Goal: Task Accomplishment & Management: Use online tool/utility

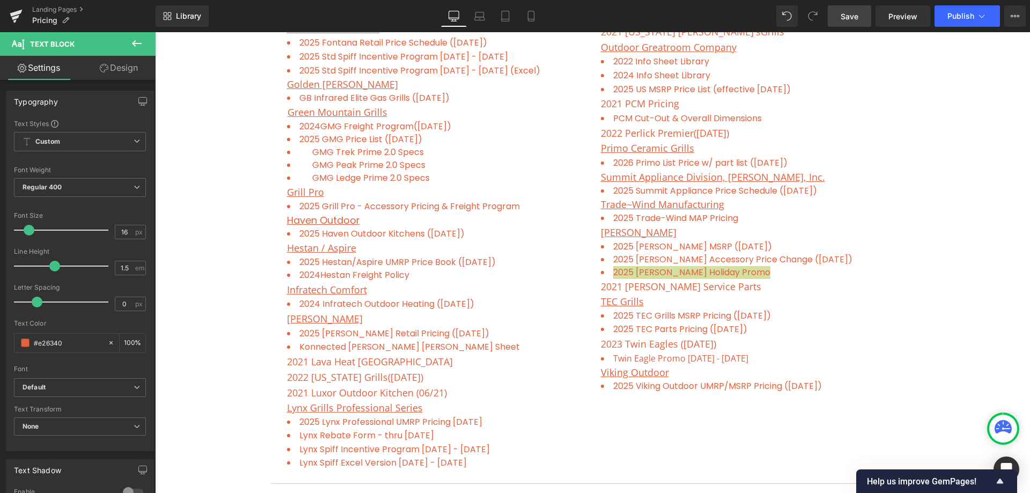
click at [852, 12] on span "Save" at bounding box center [849, 16] width 18 height 11
click at [966, 12] on span "Publish" at bounding box center [960, 16] width 27 height 9
click at [958, 16] on span "Publish" at bounding box center [960, 16] width 27 height 9
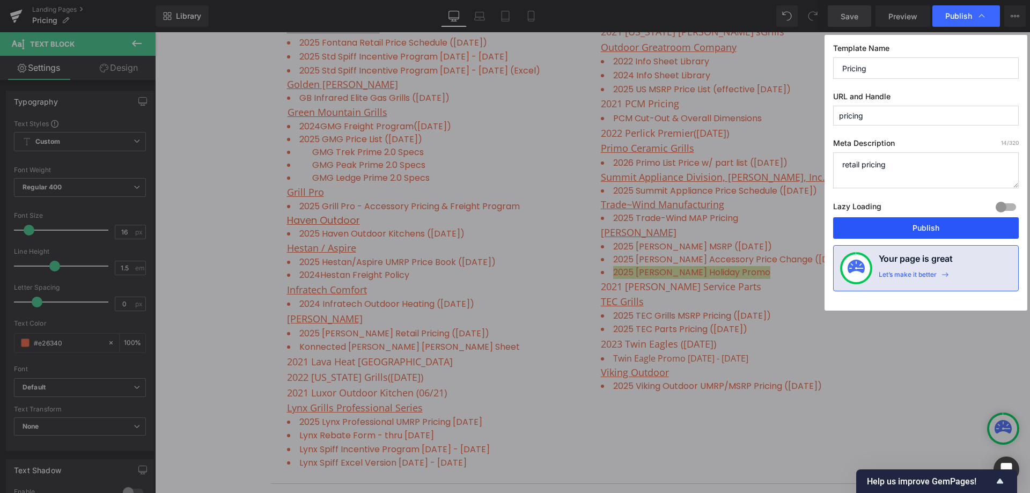
click at [913, 232] on button "Publish" at bounding box center [926, 227] width 186 height 21
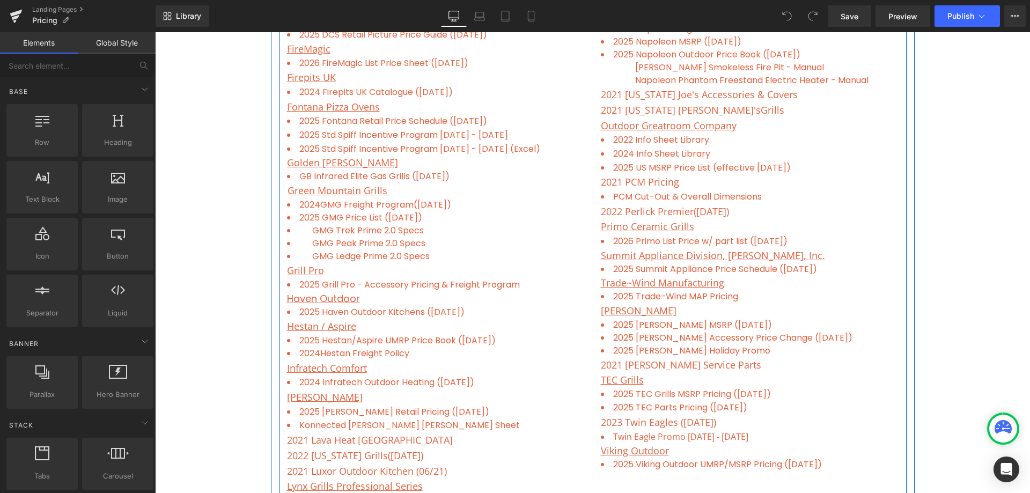
scroll to position [805, 0]
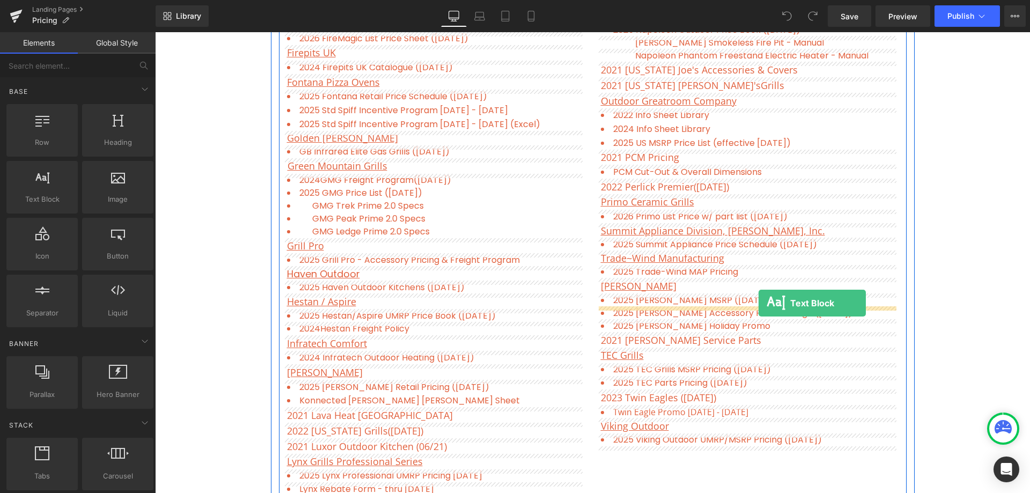
drag, startPoint x: 198, startPoint y: 229, endPoint x: 758, endPoint y: 303, distance: 564.8
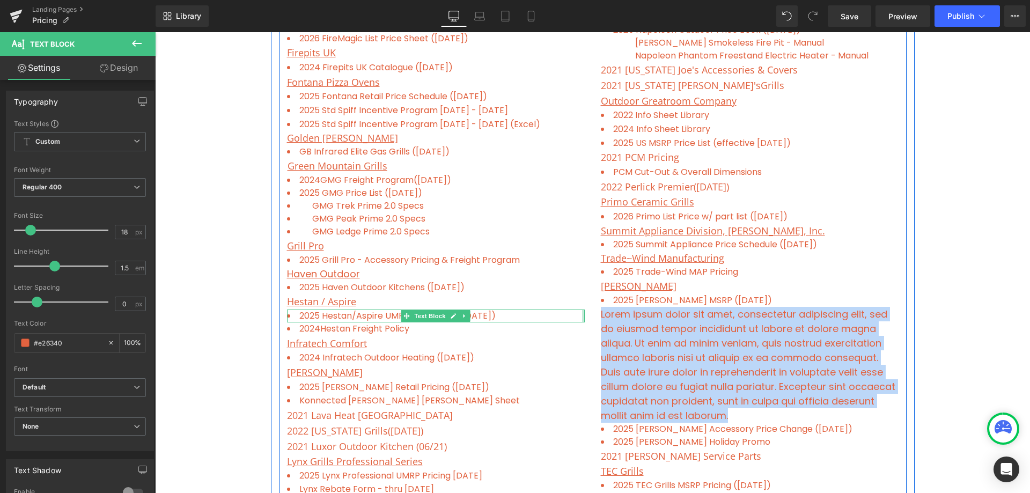
drag, startPoint x: 732, startPoint y: 418, endPoint x: 580, endPoint y: 317, distance: 182.5
click at [580, 317] on div "Alfresco Grills Text Block 2025 Alfresco Grills (04/01/25) Text Block 2021 Alle…" at bounding box center [593, 92] width 628 height 949
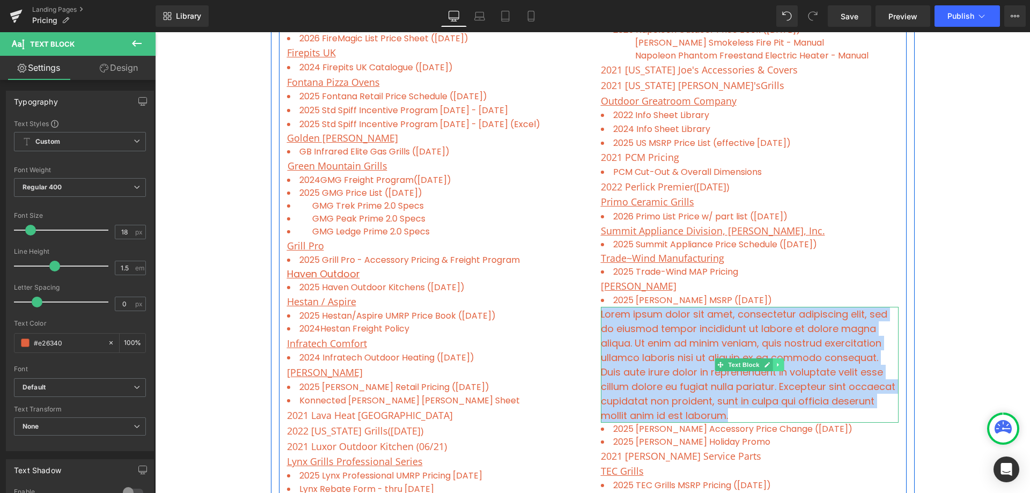
click at [777, 364] on icon at bounding box center [778, 365] width 2 height 4
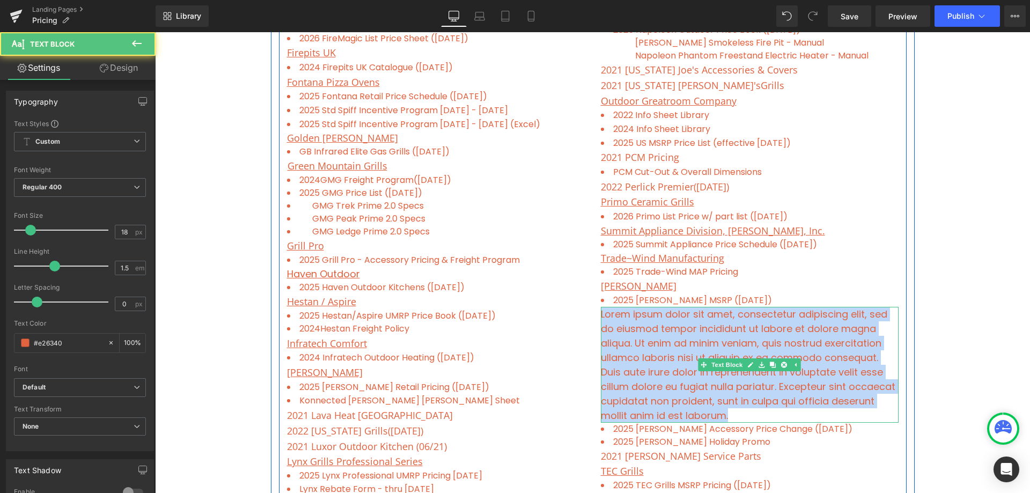
click at [744, 327] on p "Lorem ipsum dolor sit amet, consectetur adipiscing elit, sed do eiusmod tempor …" at bounding box center [750, 365] width 298 height 116
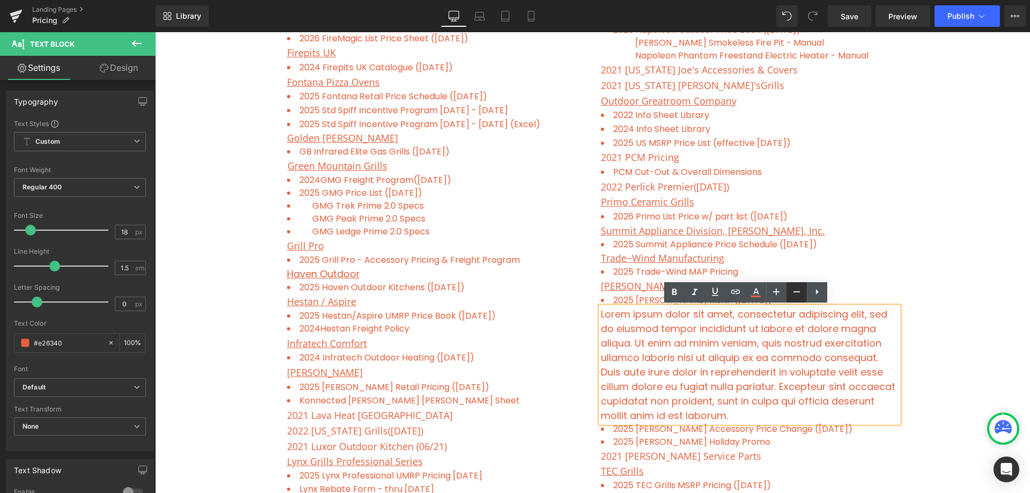
click at [798, 288] on icon at bounding box center [796, 291] width 13 height 13
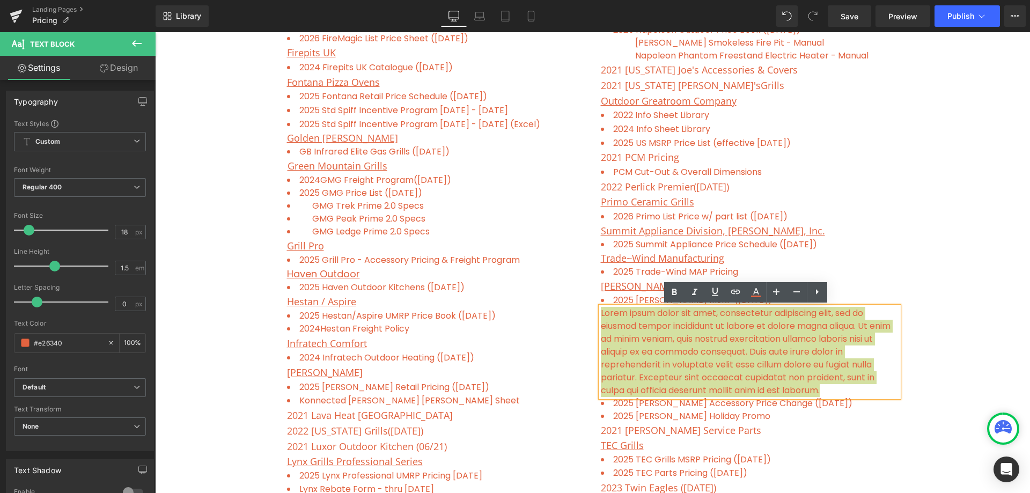
click at [816, 285] on icon at bounding box center [816, 291] width 13 height 13
click at [815, 293] on icon at bounding box center [816, 291] width 13 height 13
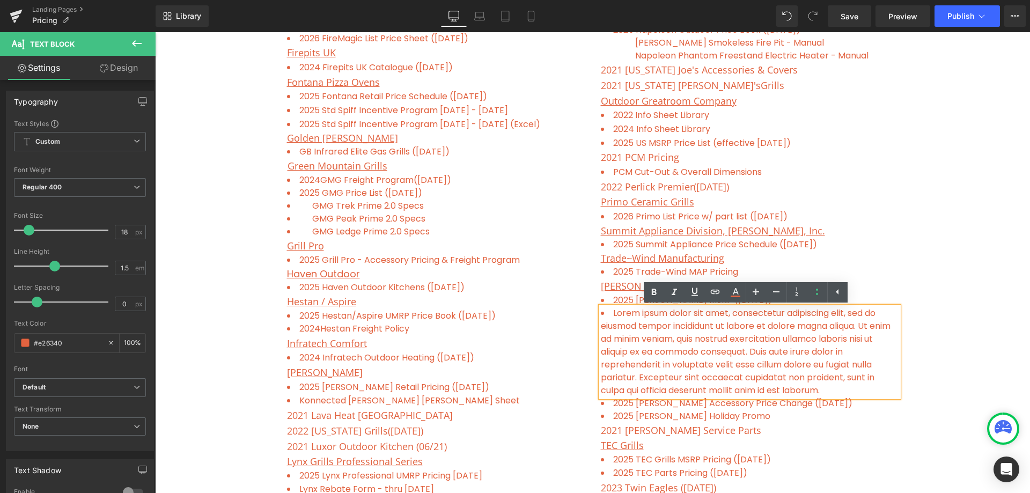
click at [828, 383] on li "Lorem ipsum dolor sit amet, consectetur adipiscing elit, sed do eiusmod tempor …" at bounding box center [750, 352] width 298 height 90
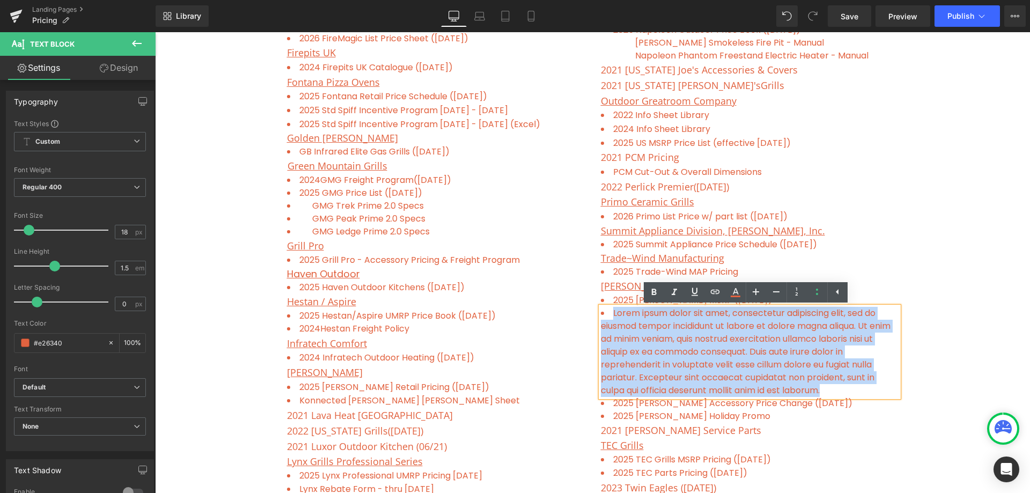
drag, startPoint x: 831, startPoint y: 391, endPoint x: 614, endPoint y: 305, distance: 233.3
click at [611, 307] on li "Lorem ipsum dolor sit amet, consectetur adipiscing elit, sed do eiusmod tempor …" at bounding box center [750, 352] width 298 height 90
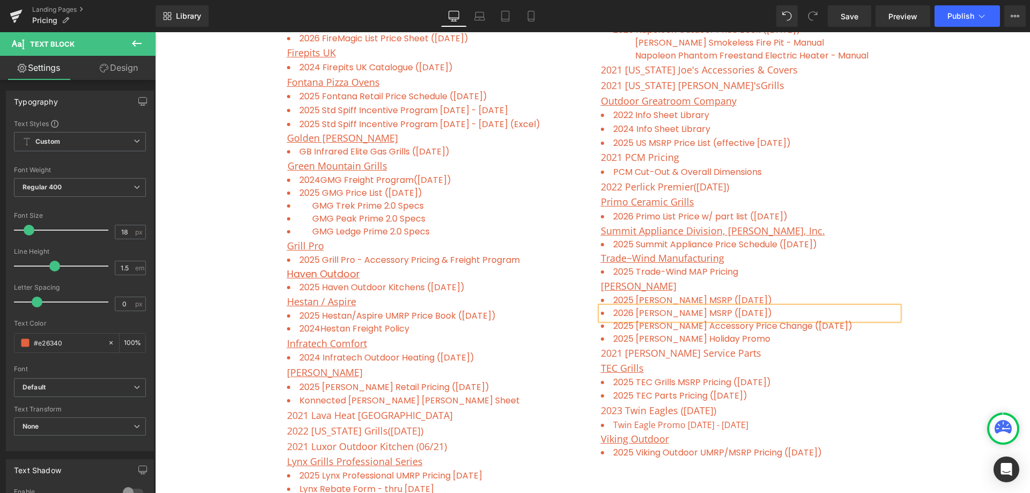
click at [906, 249] on article "Alfresco Grills Text Block 2025 Alfresco Grills (04/01/25) Text Block 2021 Alle…" at bounding box center [593, 73] width 644 height 927
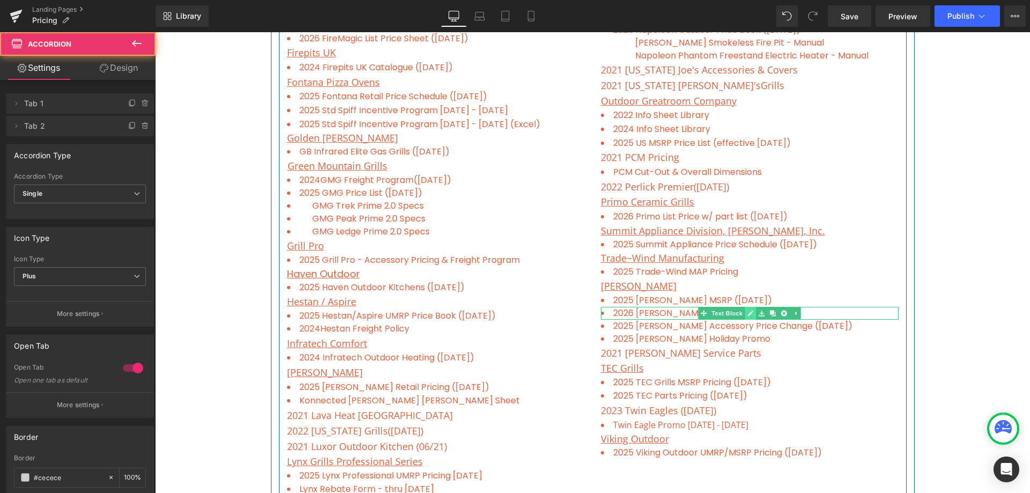
click at [747, 311] on icon at bounding box center [750, 313] width 6 height 6
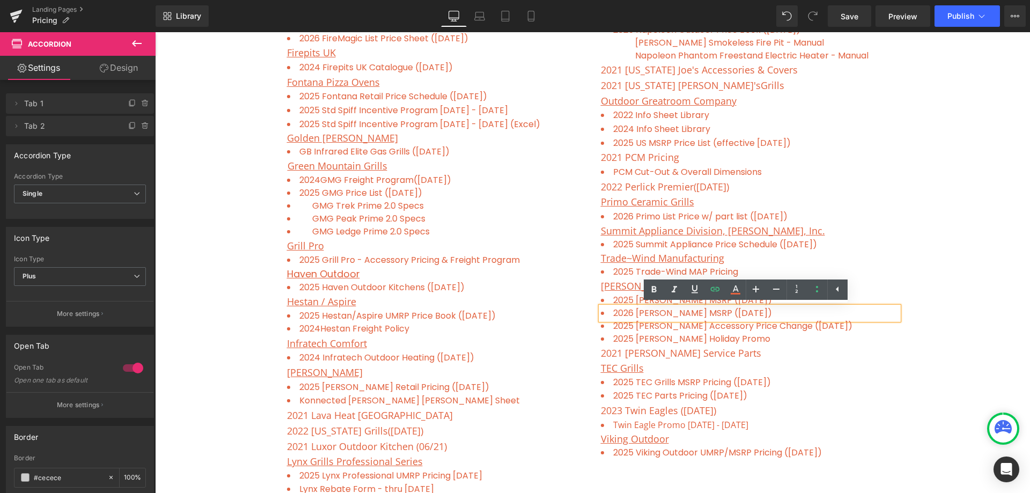
click at [925, 252] on div "Freight Program ( updated on 06/06/24 ) Contractor Discount List Text Block Row…" at bounding box center [592, 115] width 875 height 1266
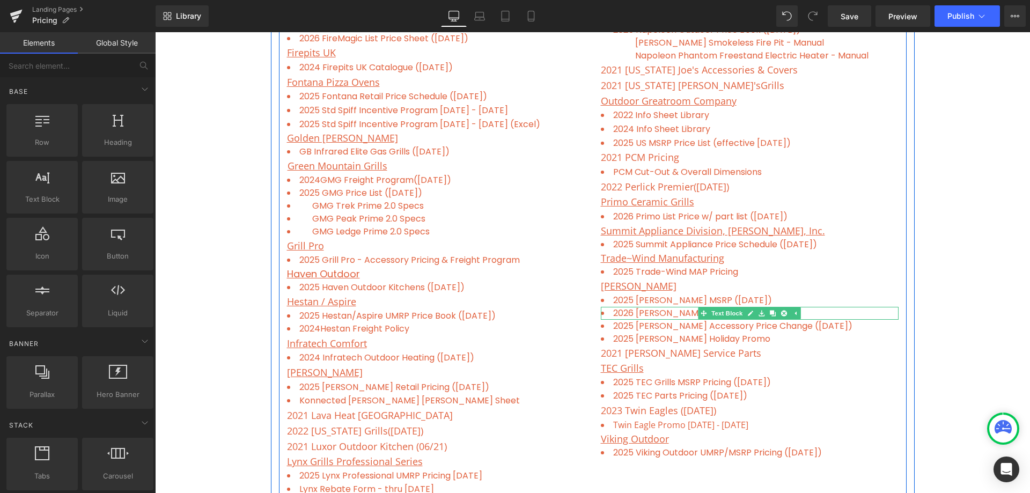
click at [833, 313] on li "2026 Traeger MSRP (10/13/25)" at bounding box center [750, 313] width 298 height 13
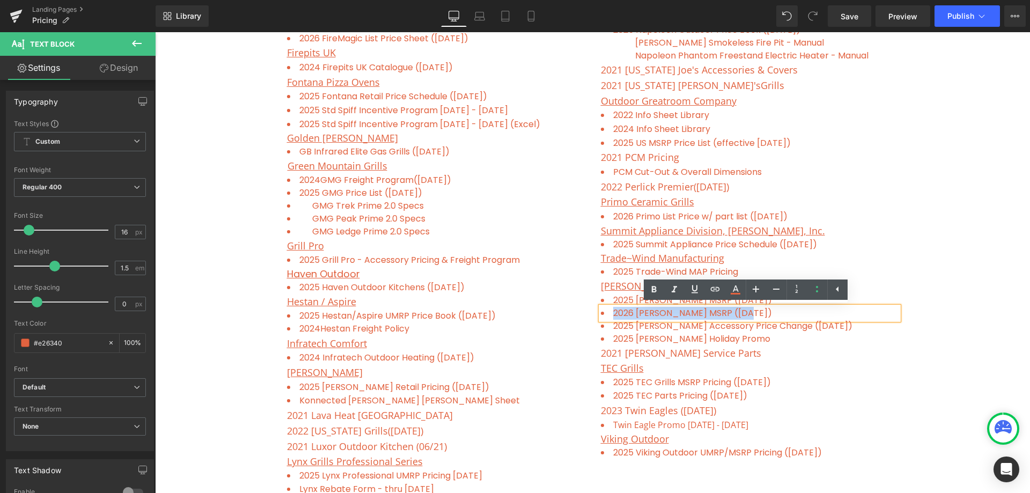
drag, startPoint x: 714, startPoint y: 313, endPoint x: 603, endPoint y: 312, distance: 111.0
click at [603, 313] on li "2026 Traeger MSRP (10/13/25)" at bounding box center [750, 313] width 298 height 13
click at [718, 285] on icon at bounding box center [715, 289] width 13 height 13
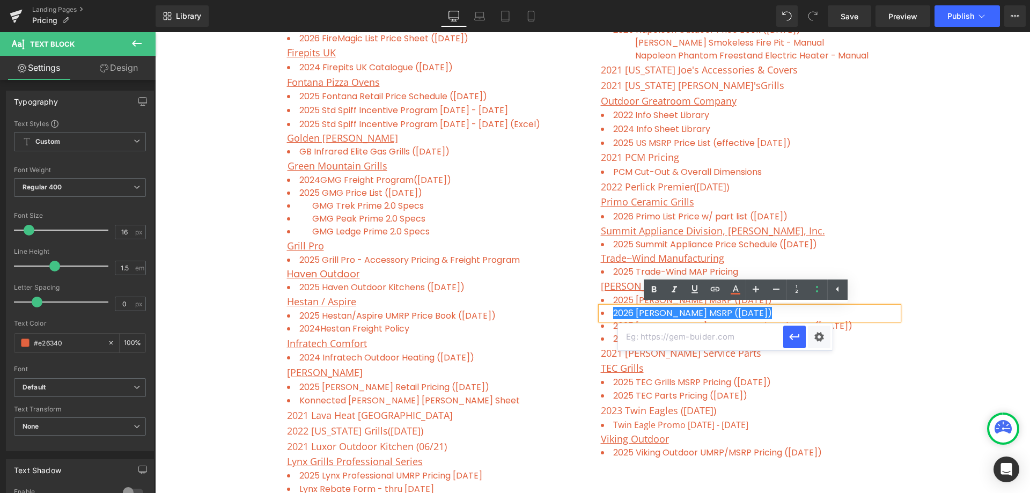
drag, startPoint x: 655, startPoint y: 340, endPoint x: 661, endPoint y: 335, distance: 7.6
click at [654, 340] on input "text" at bounding box center [700, 336] width 165 height 27
paste input "https://cdn.shopify.com/s/files/1/0351/5826/1805/files/Trager_2026_Price_List.p…"
type input "https://cdn.shopify.com/s/files/1/0351/5826/1805/files/Trager_2026_Price_List.p…"
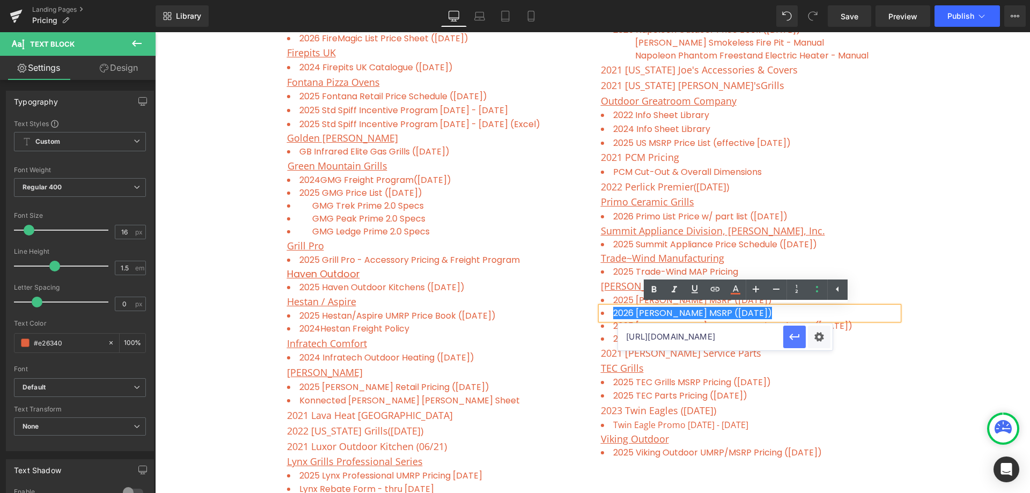
click at [791, 334] on icon "button" at bounding box center [794, 336] width 13 height 13
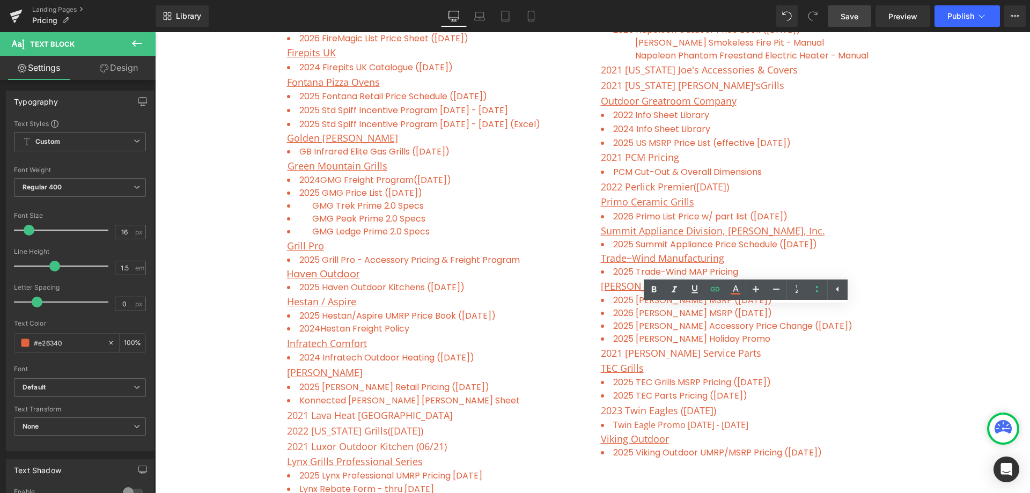
click at [856, 19] on span "Save" at bounding box center [849, 16] width 18 height 11
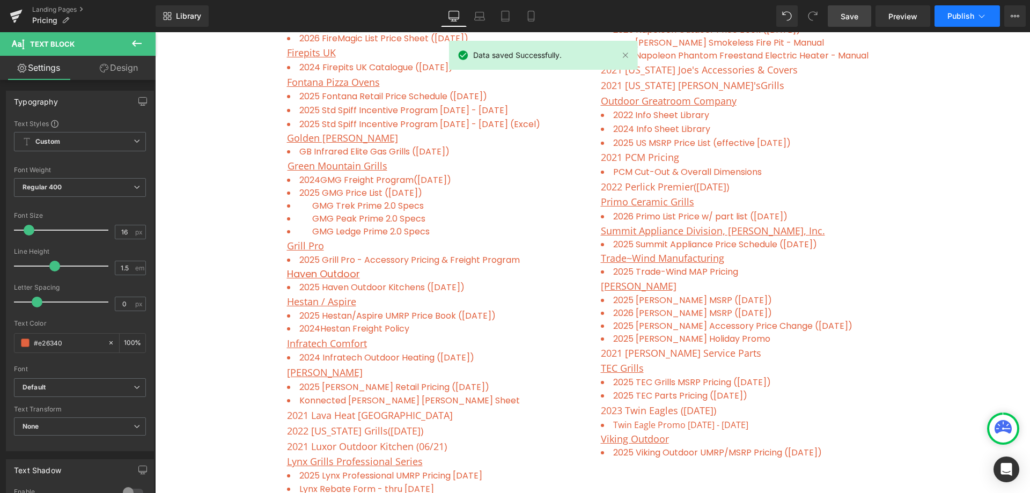
click at [972, 12] on span "Publish" at bounding box center [960, 16] width 27 height 9
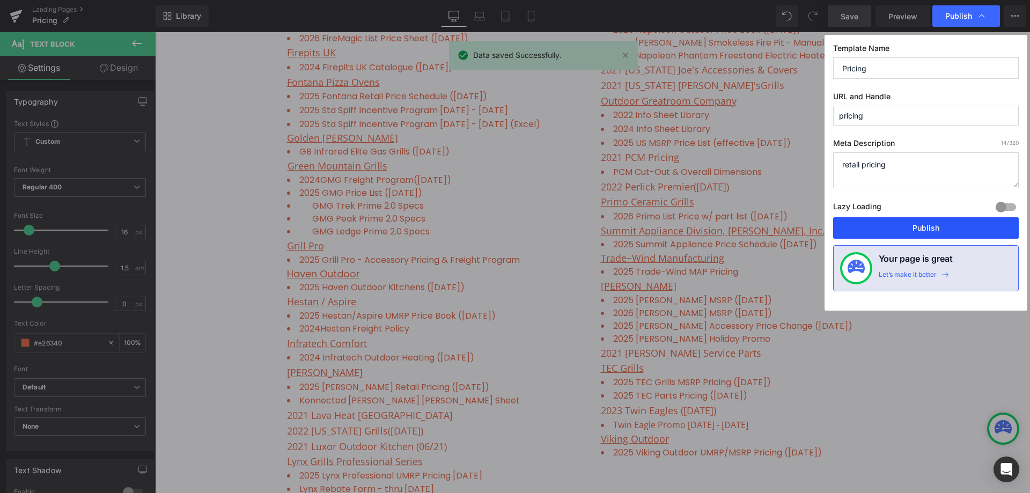
click at [935, 227] on button "Publish" at bounding box center [926, 227] width 186 height 21
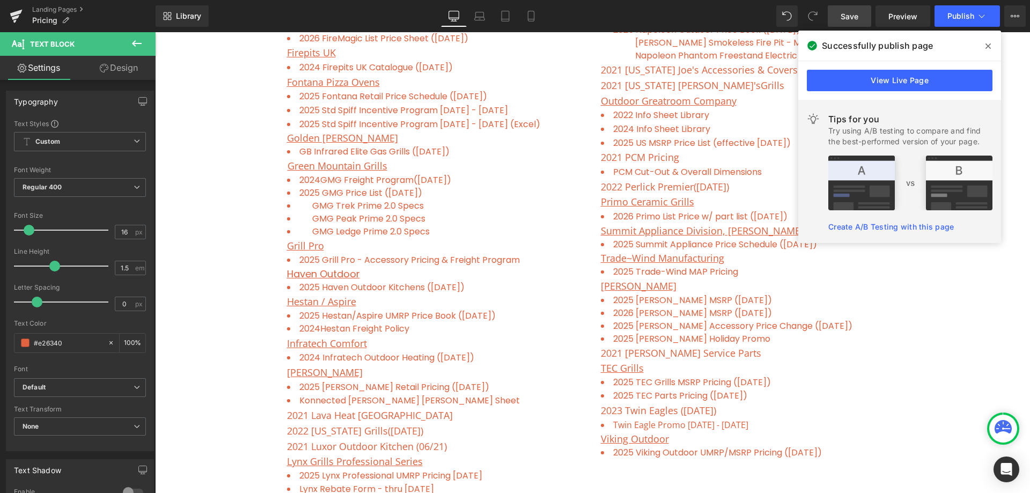
click at [986, 45] on icon at bounding box center [987, 46] width 5 height 9
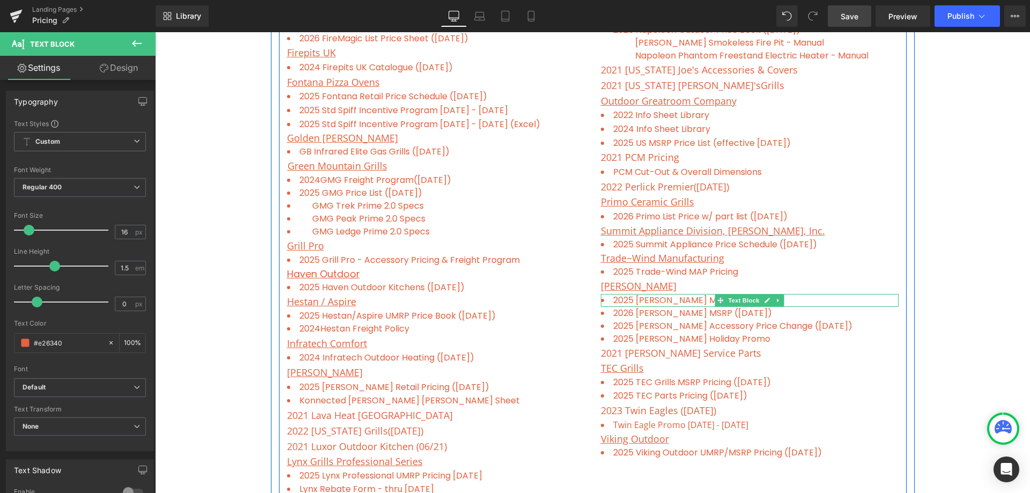
click at [749, 297] on span "Text Block" at bounding box center [743, 300] width 35 height 13
click at [822, 296] on div at bounding box center [750, 295] width 298 height 3
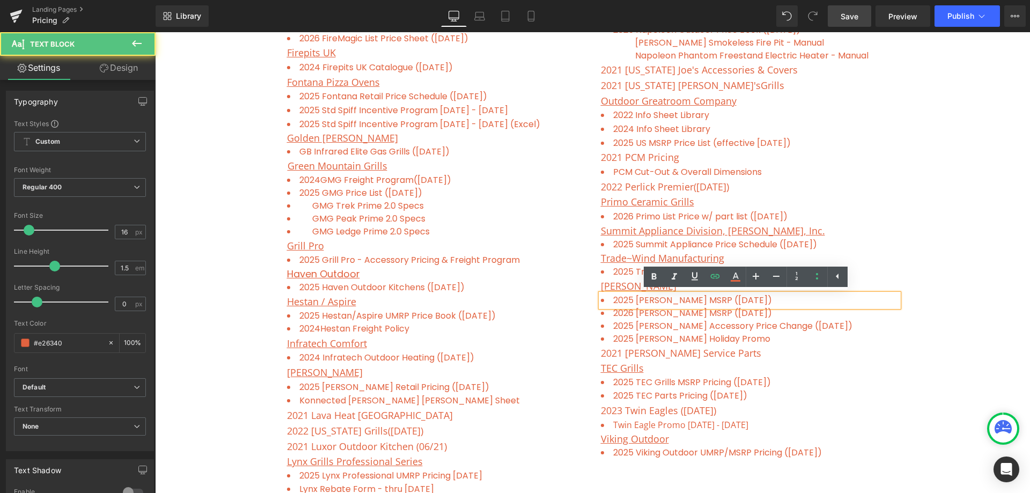
click at [817, 298] on li "2025 [PERSON_NAME] MSRP ([DATE])" at bounding box center [750, 300] width 298 height 13
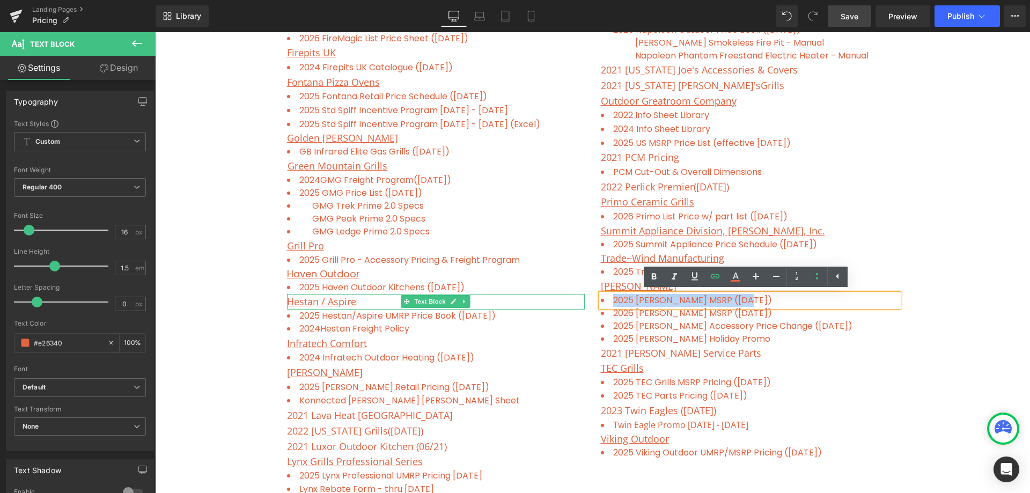
drag, startPoint x: 753, startPoint y: 300, endPoint x: 565, endPoint y: 299, distance: 187.7
click at [565, 299] on div "Alfresco Grills Text Block 2025 Alfresco Grills (04/01/25) Text Block 2021 Alle…" at bounding box center [593, 73] width 628 height 911
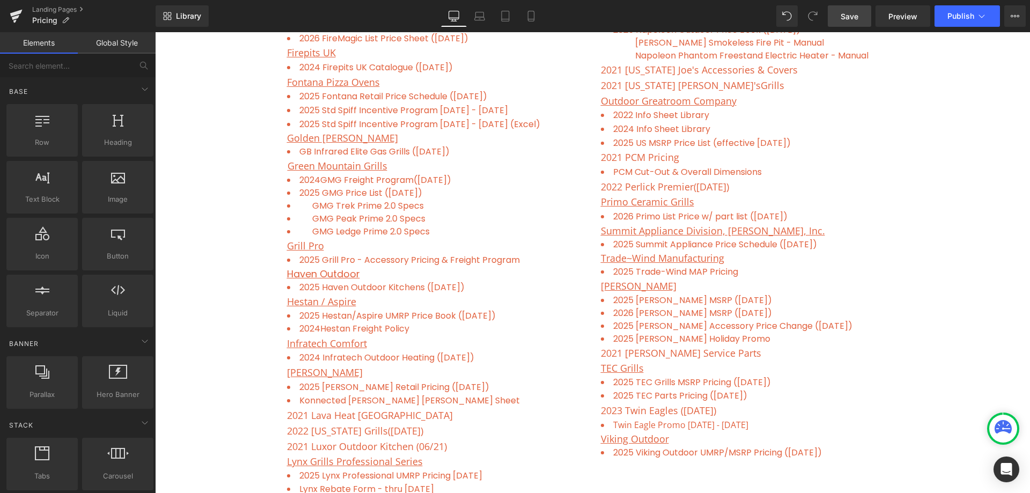
click at [949, 231] on div "Freight Program ( updated on 06/06/24 ) Contractor Discount List Text Block Row…" at bounding box center [592, 115] width 875 height 1266
